Goal: Task Accomplishment & Management: Use online tool/utility

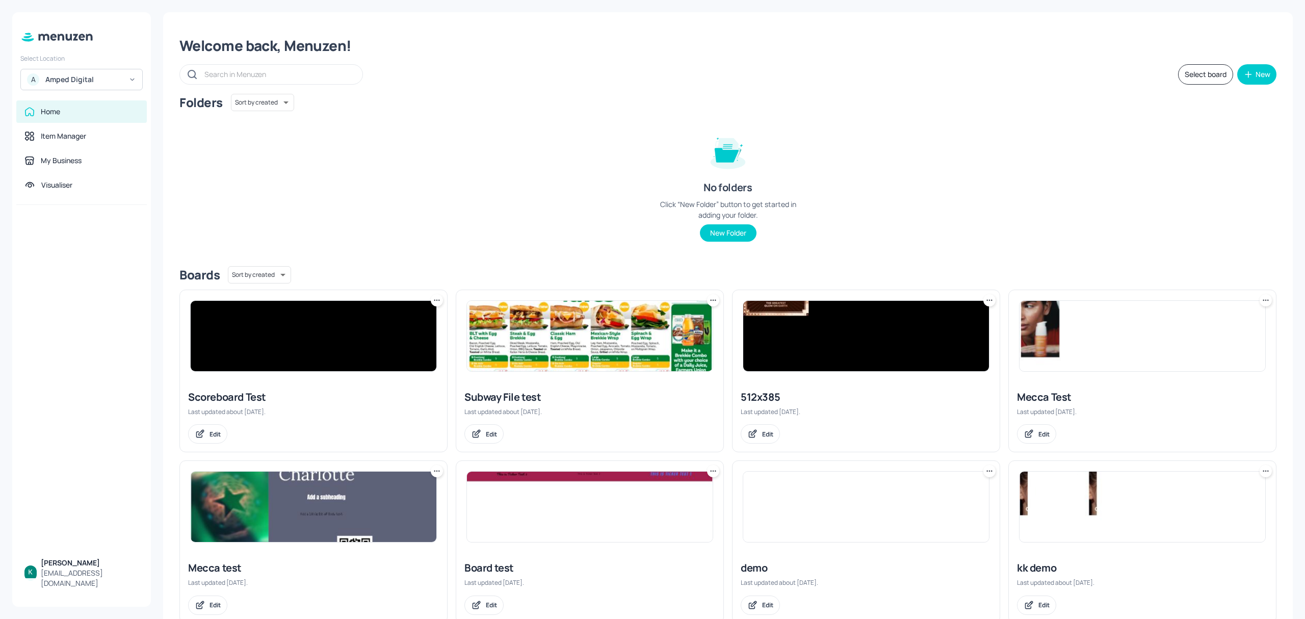
click at [101, 73] on div "A Amped Digital" at bounding box center [81, 79] width 122 height 21
click at [83, 106] on div "Subway AU/[GEOGRAPHIC_DATA]" at bounding box center [90, 105] width 89 height 12
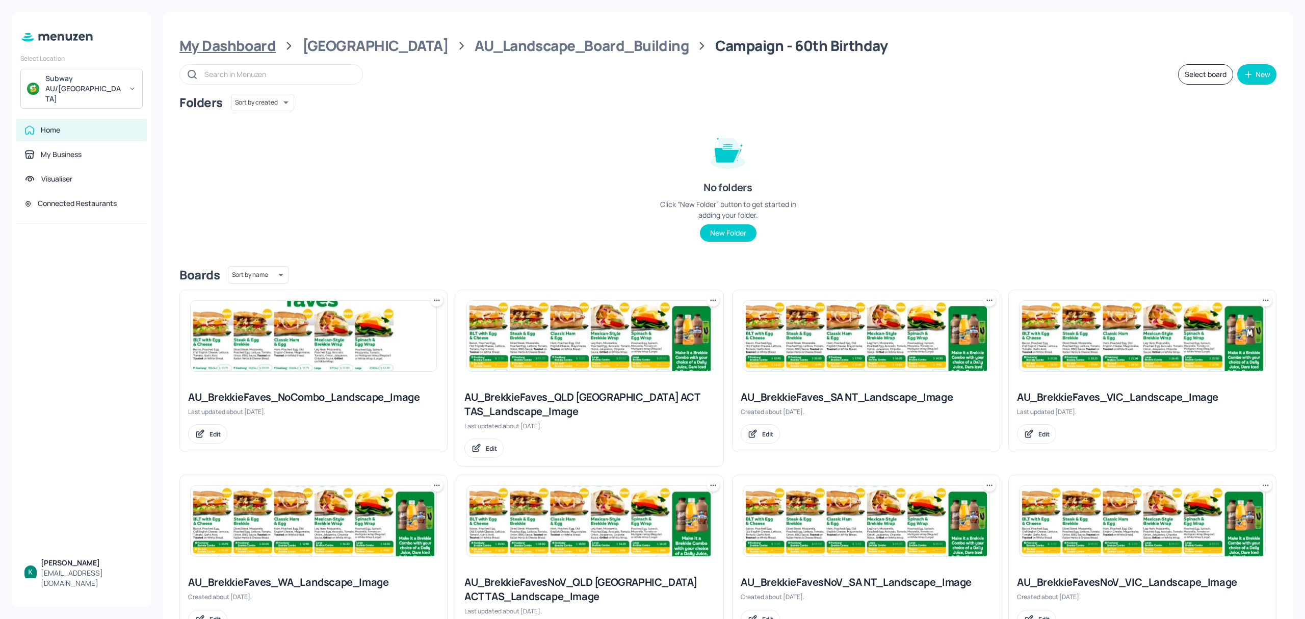
click at [256, 39] on div "My Dashboard" at bounding box center [227, 46] width 96 height 18
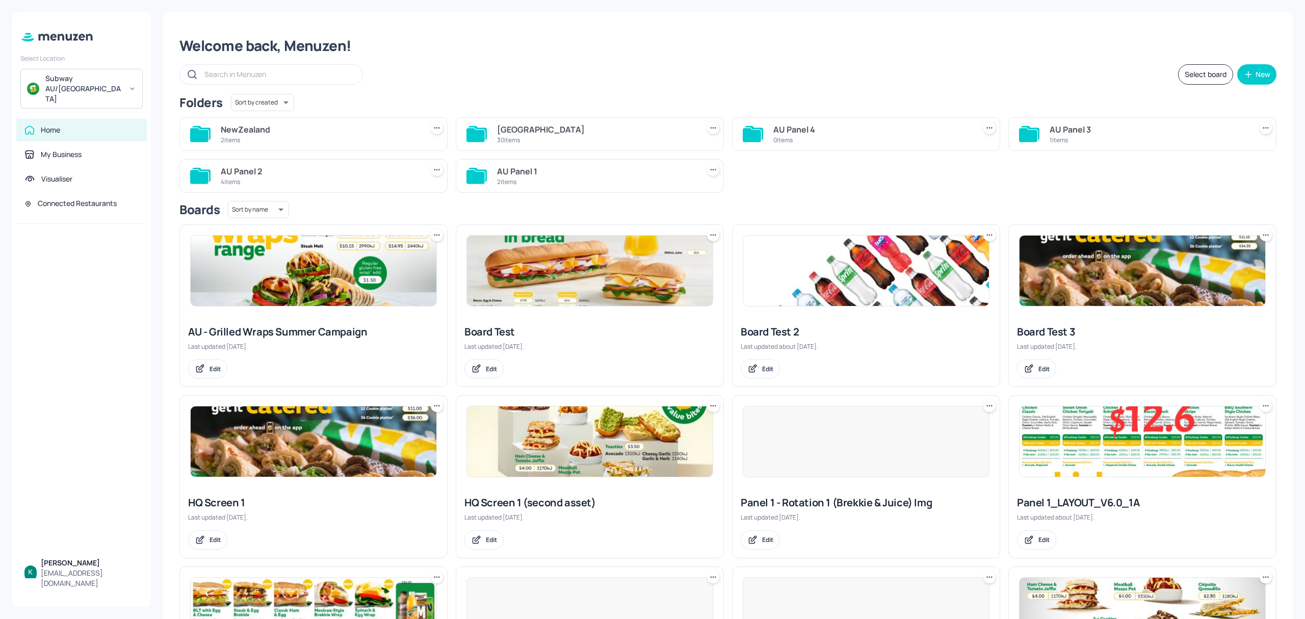
click at [352, 136] on div "2 items" at bounding box center [320, 140] width 198 height 9
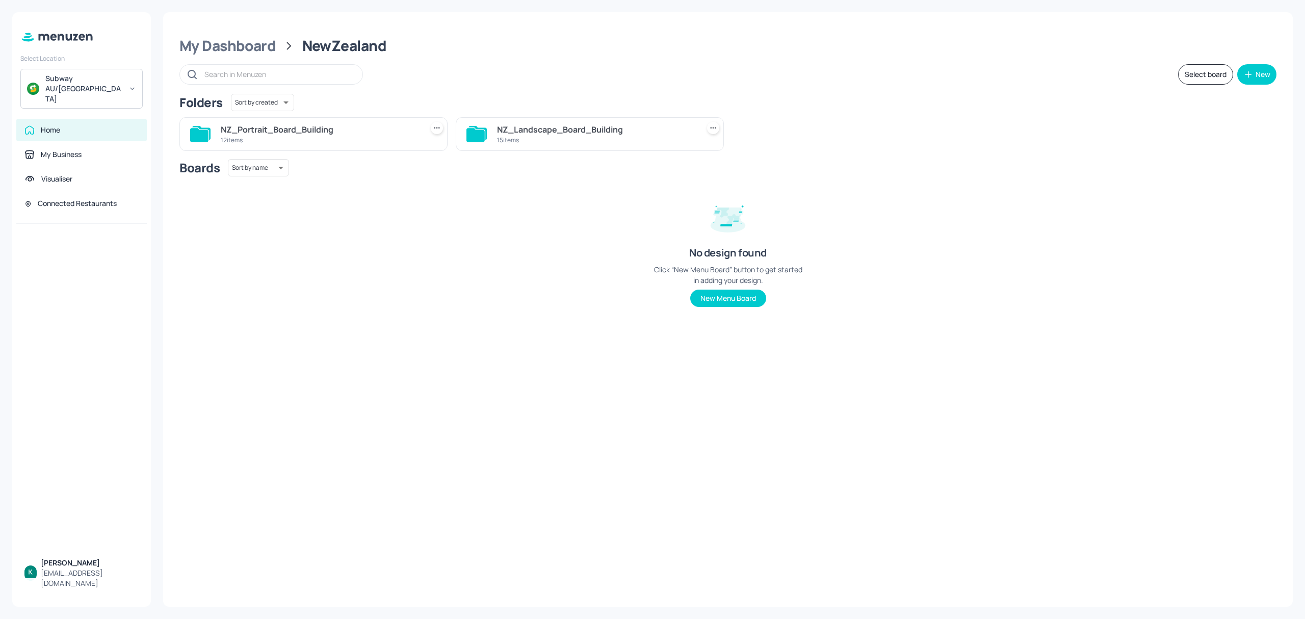
click at [542, 133] on div "NZ_Landscape_Board_Building" at bounding box center [596, 129] width 198 height 12
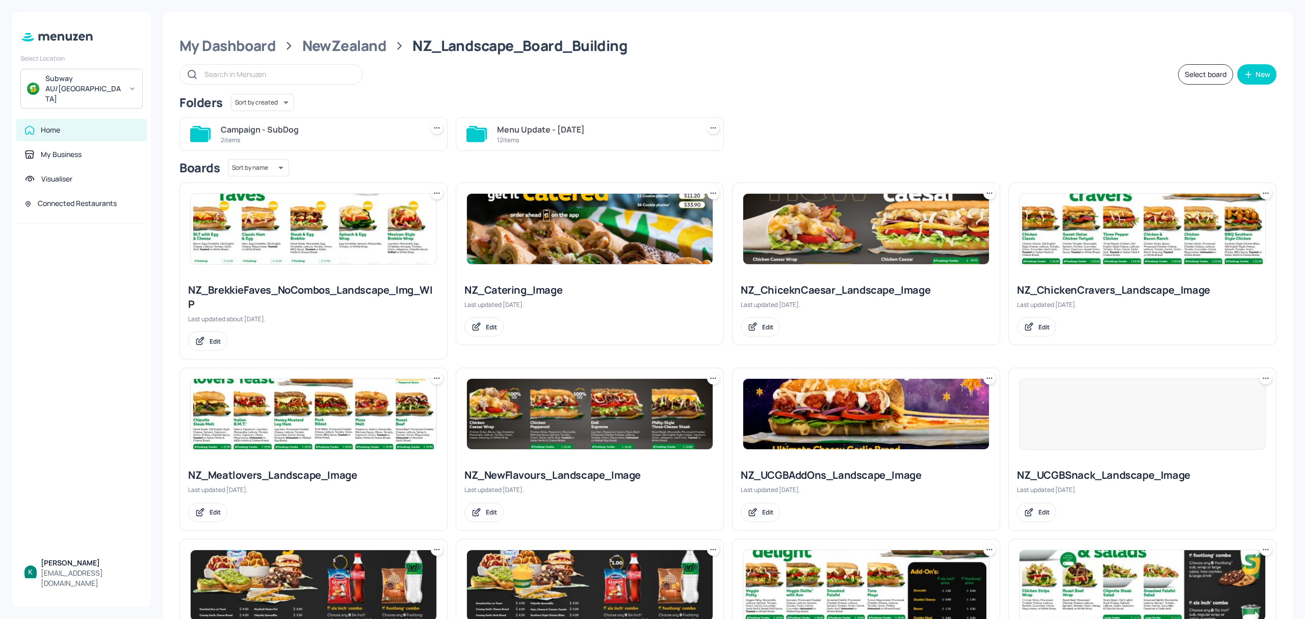
click at [540, 133] on div "Menu Update - Aug25" at bounding box center [596, 129] width 198 height 12
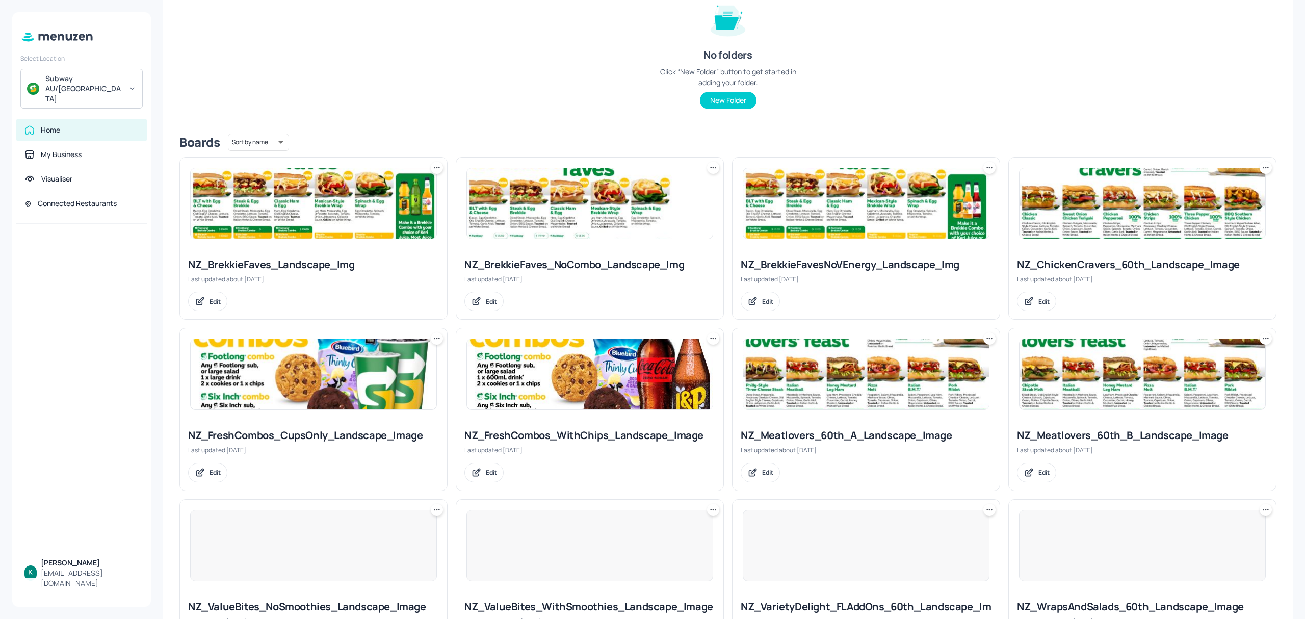
scroll to position [136, 0]
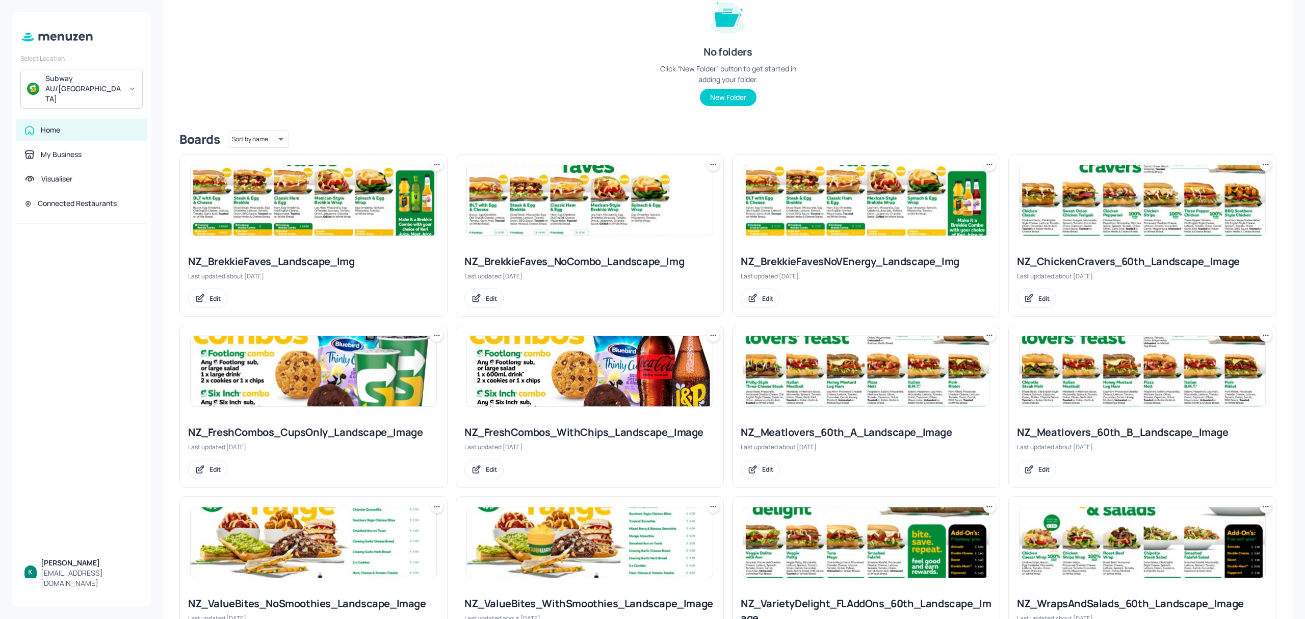
click at [294, 259] on div "NZ_BrekkieFaves_Landscape_Img" at bounding box center [313, 261] width 251 height 14
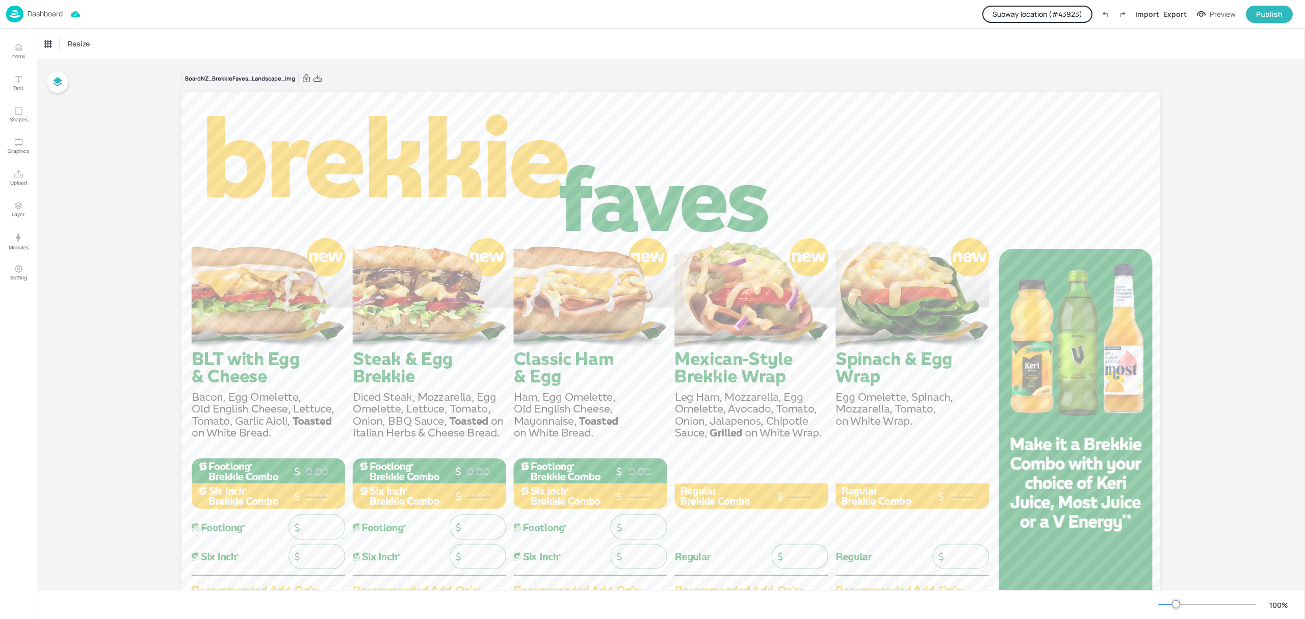
click at [1056, 10] on button "Subway location (# 43923 )" at bounding box center [1037, 14] width 110 height 17
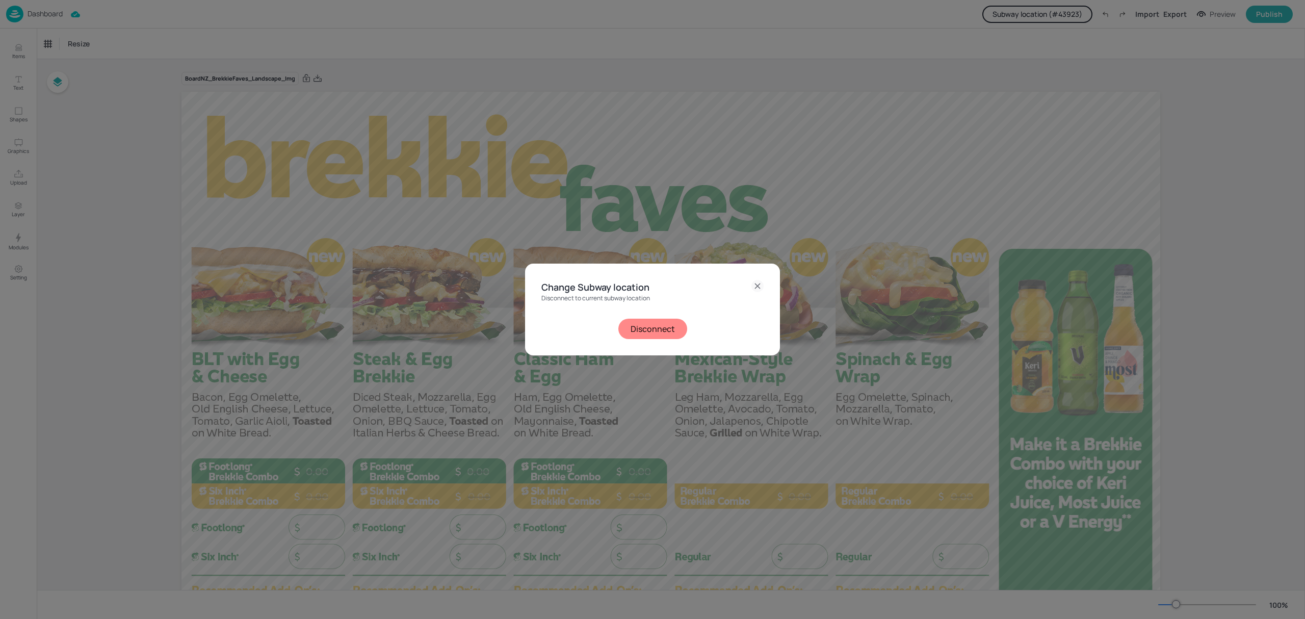
click at [682, 326] on button "Disconnect" at bounding box center [652, 329] width 69 height 20
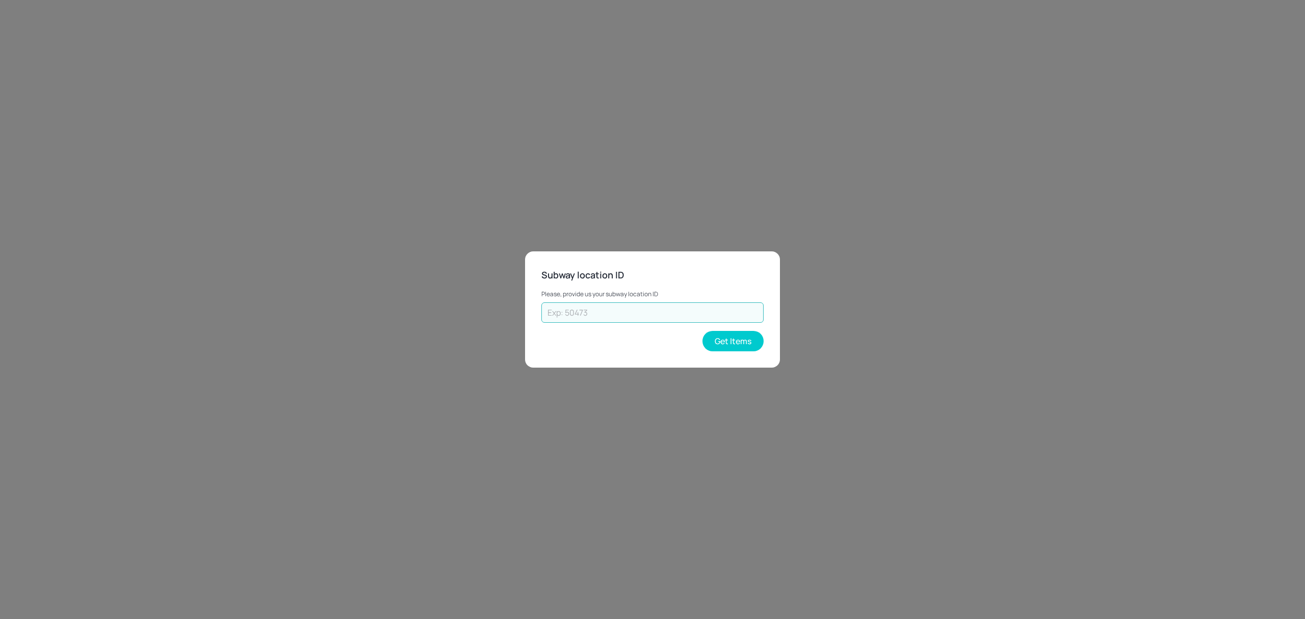
click at [629, 309] on input "text" at bounding box center [652, 312] width 222 height 20
paste input "30635"
type input "30635"
click at [720, 338] on button "Get Items" at bounding box center [732, 341] width 61 height 20
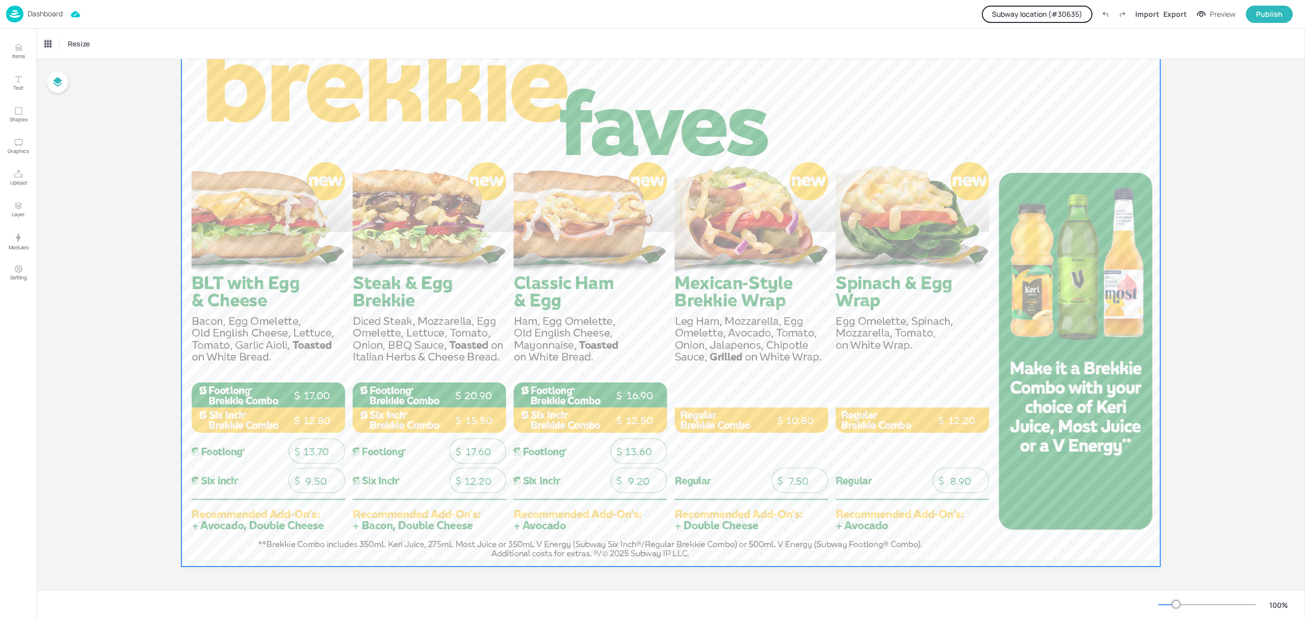
scroll to position [78, 0]
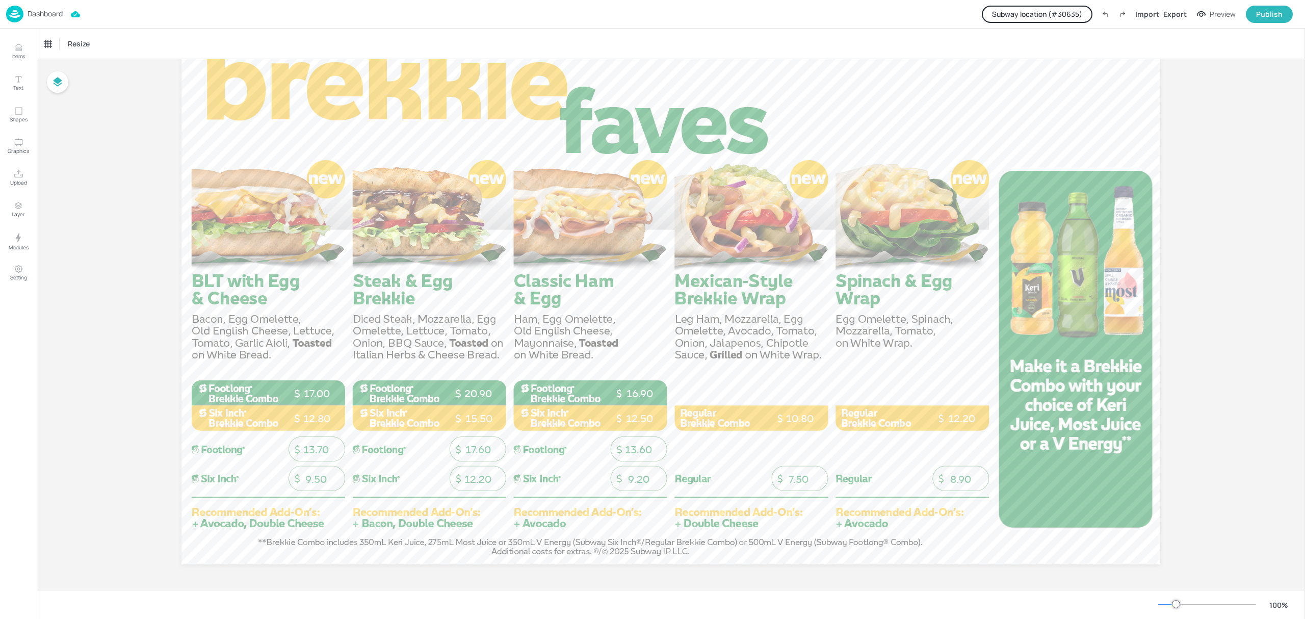
click at [45, 1] on div "Dashboard Subway location (# 30635 ) Import Export Preview Publish" at bounding box center [649, 14] width 1287 height 28
click at [45, 8] on div "Dashboard" at bounding box center [34, 14] width 57 height 17
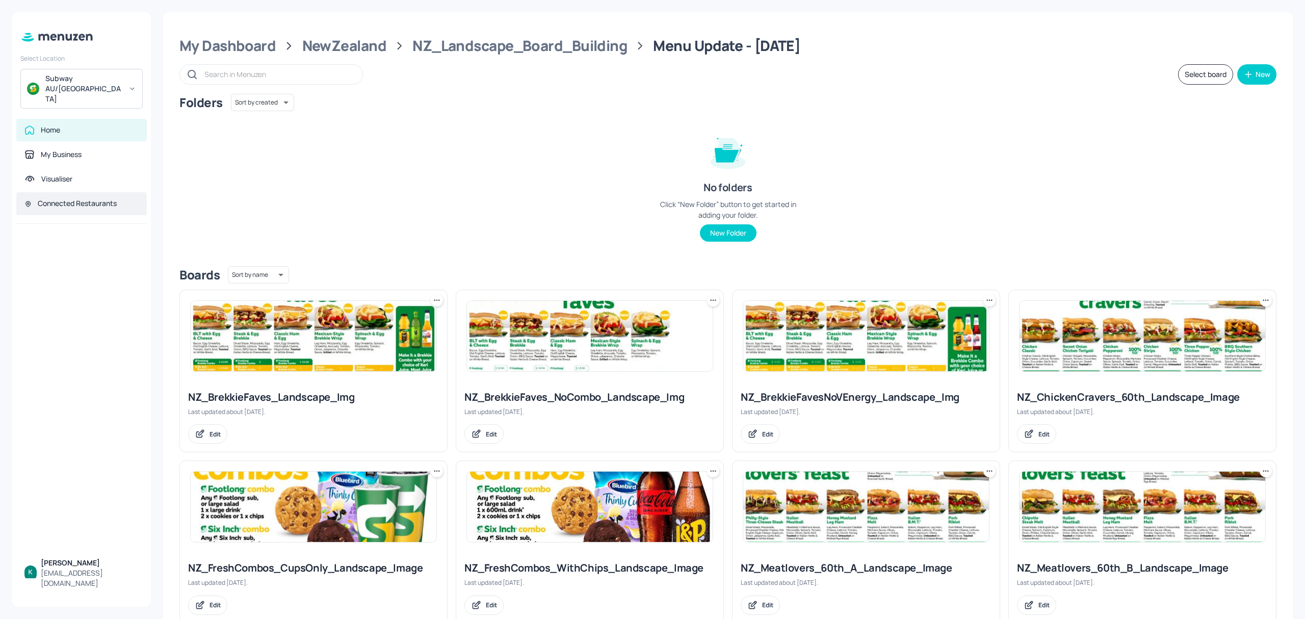
click at [88, 192] on div "Connected Restaurants" at bounding box center [81, 203] width 131 height 23
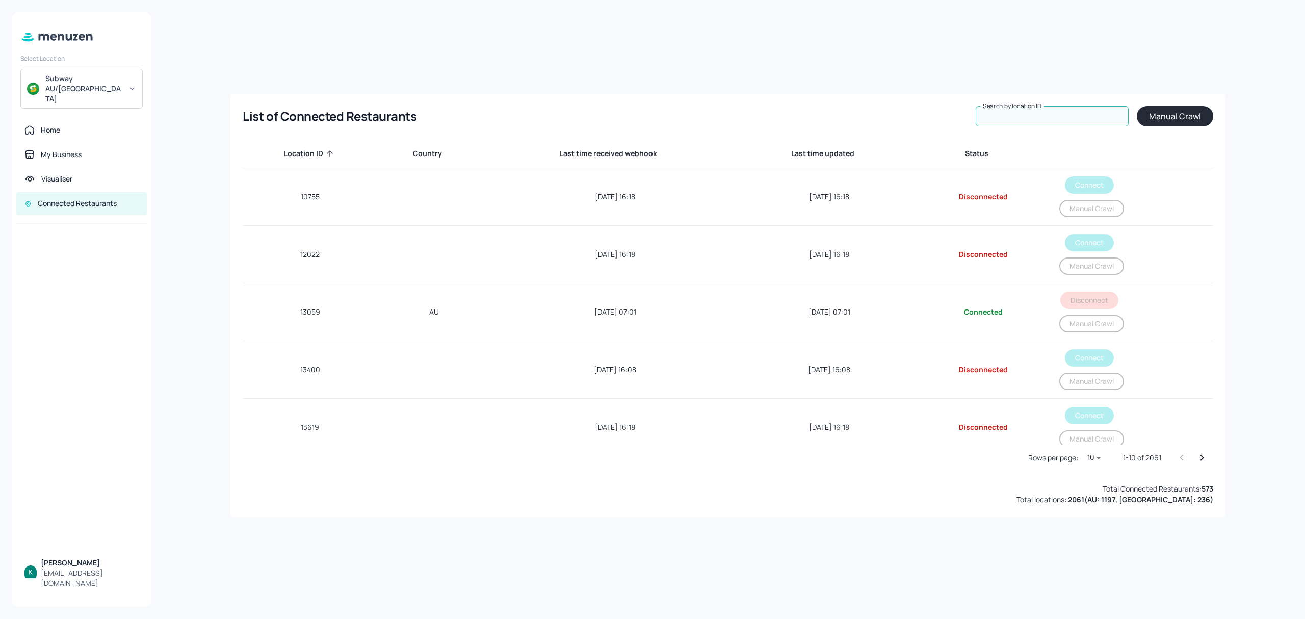
click at [1082, 110] on input "Search by location ID" at bounding box center [1052, 116] width 153 height 20
paste input "30635"
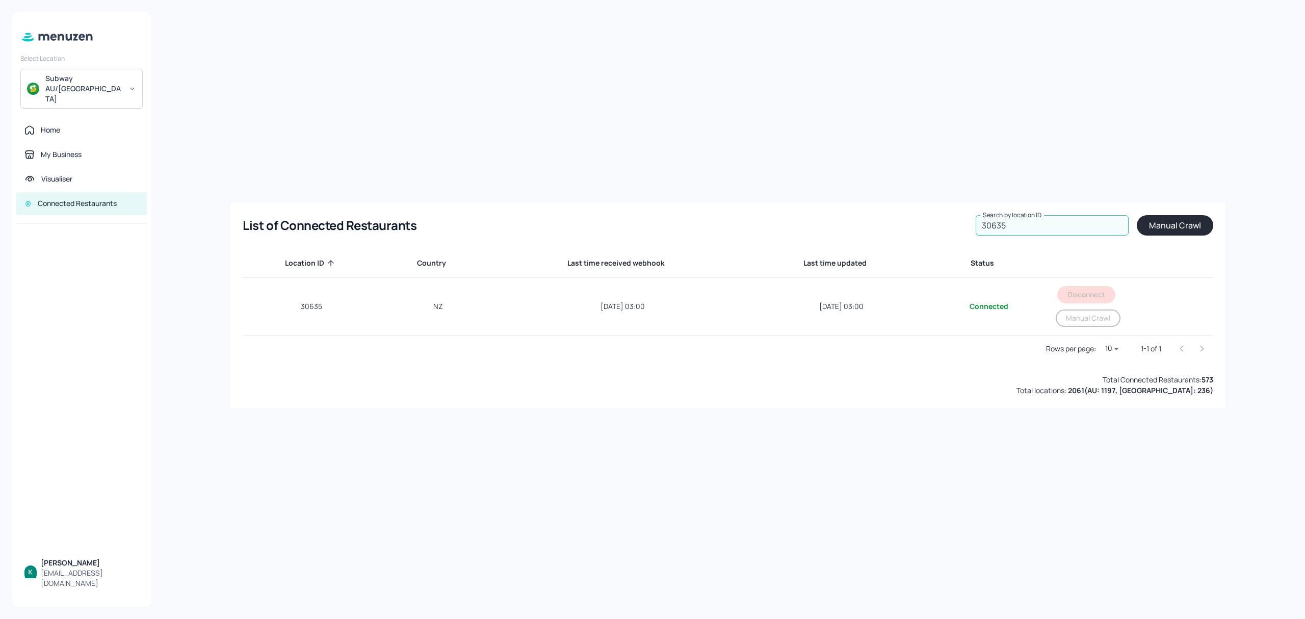
type input "30635"
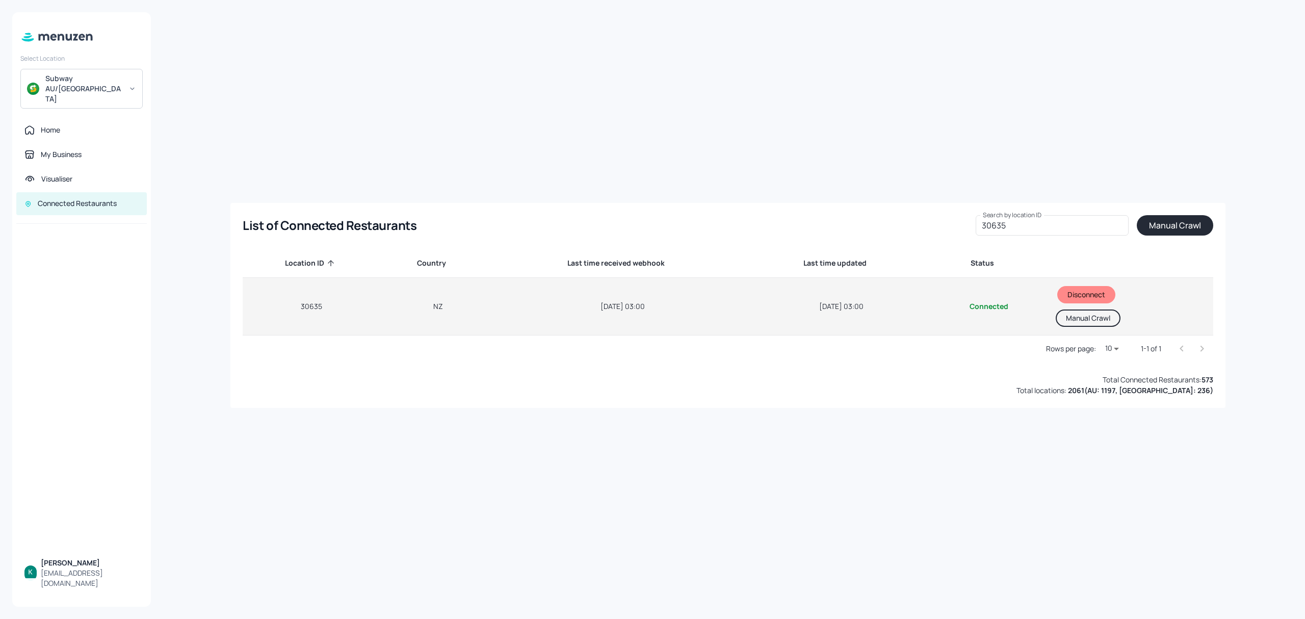
click at [1089, 317] on button "Manual Crawl" at bounding box center [1088, 317] width 65 height 17
